Goal: Task Accomplishment & Management: Use online tool/utility

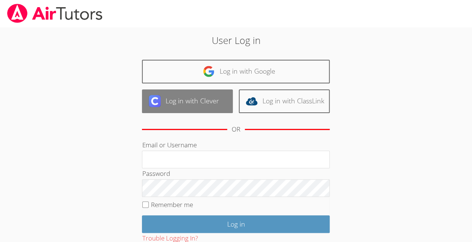
click at [162, 96] on link "Log in with Clever" at bounding box center [187, 101] width 91 height 24
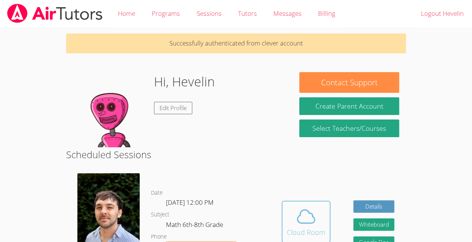
click at [316, 220] on span at bounding box center [306, 216] width 38 height 21
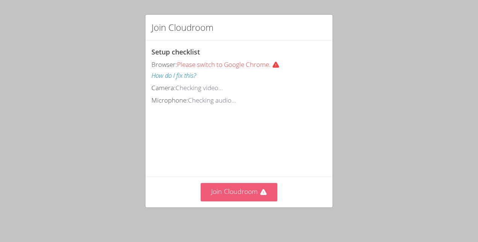
click at [239, 201] on button "Join Cloudroom" at bounding box center [239, 192] width 77 height 18
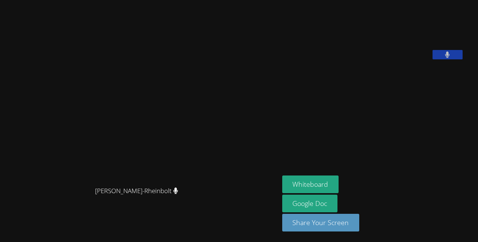
click at [316, 220] on button "Share Your Screen" at bounding box center [320, 223] width 77 height 18
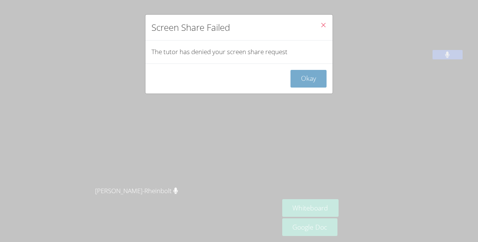
click at [308, 79] on button "Okay" at bounding box center [308, 79] width 36 height 18
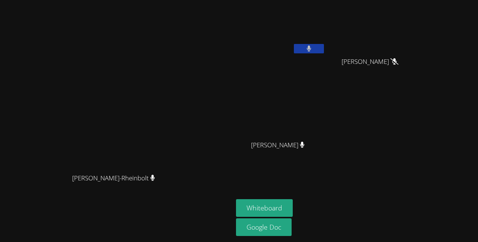
click at [324, 45] on button at bounding box center [309, 48] width 30 height 9
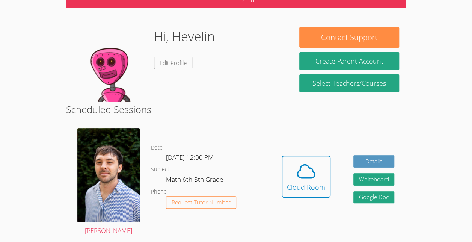
scroll to position [68, 0]
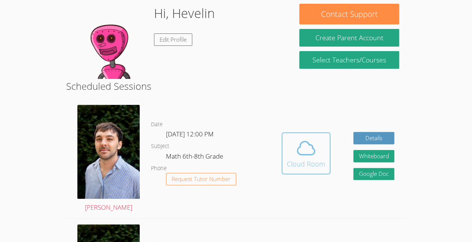
click at [307, 157] on icon at bounding box center [306, 147] width 21 height 21
click at [291, 158] on span at bounding box center [306, 147] width 38 height 21
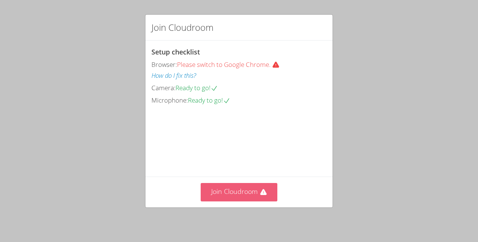
click at [242, 188] on button "Join Cloudroom" at bounding box center [239, 192] width 77 height 18
click at [257, 198] on button "Join Cloudroom" at bounding box center [239, 192] width 77 height 18
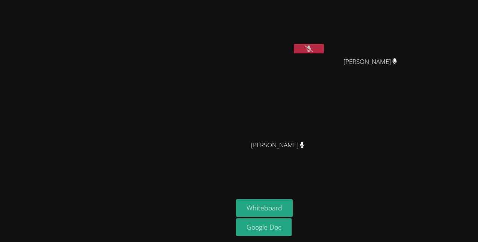
click at [325, 41] on video at bounding box center [280, 28] width 89 height 50
click at [324, 44] on button at bounding box center [309, 48] width 30 height 9
click at [173, 104] on video at bounding box center [116, 106] width 113 height 128
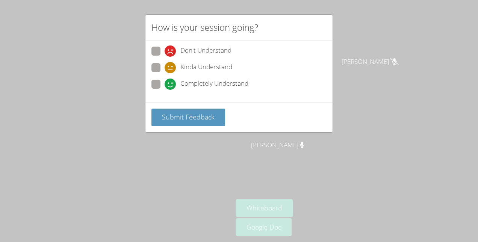
click at [164, 90] on span at bounding box center [164, 90] width 0 height 0
click at [164, 80] on input "Completely Understand" at bounding box center [167, 83] width 6 height 6
radio input "true"
click at [192, 116] on span "Submit Feedback" at bounding box center [188, 116] width 53 height 9
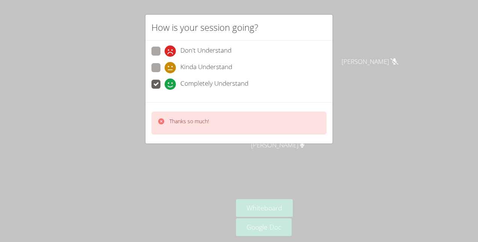
click at [204, 113] on div "Thanks so much!" at bounding box center [238, 123] width 175 height 23
click at [174, 124] on p "Thanks so much!" at bounding box center [188, 122] width 39 height 8
click at [164, 57] on span at bounding box center [164, 57] width 0 height 0
click at [164, 48] on input "Don't Understand" at bounding box center [167, 50] width 6 height 6
radio input "true"
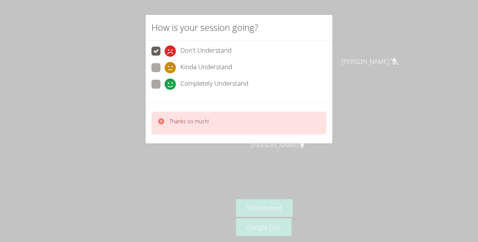
click at [158, 72] on label "Kinda Understand" at bounding box center [191, 68] width 81 height 10
click at [164, 69] on input "Kinda Understand" at bounding box center [167, 66] width 6 height 6
radio input "true"
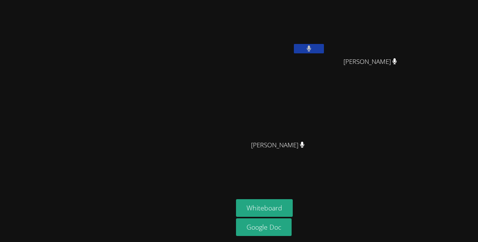
click at [285, 23] on video at bounding box center [280, 28] width 89 height 50
